Goal: Task Accomplishment & Management: Complete application form

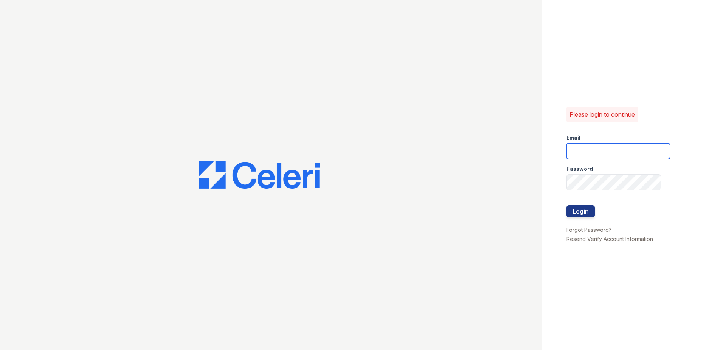
click at [619, 157] on input "email" at bounding box center [619, 151] width 104 height 16
type input "[EMAIL_ADDRESS][DOMAIN_NAME]"
